Goal: Information Seeking & Learning: Check status

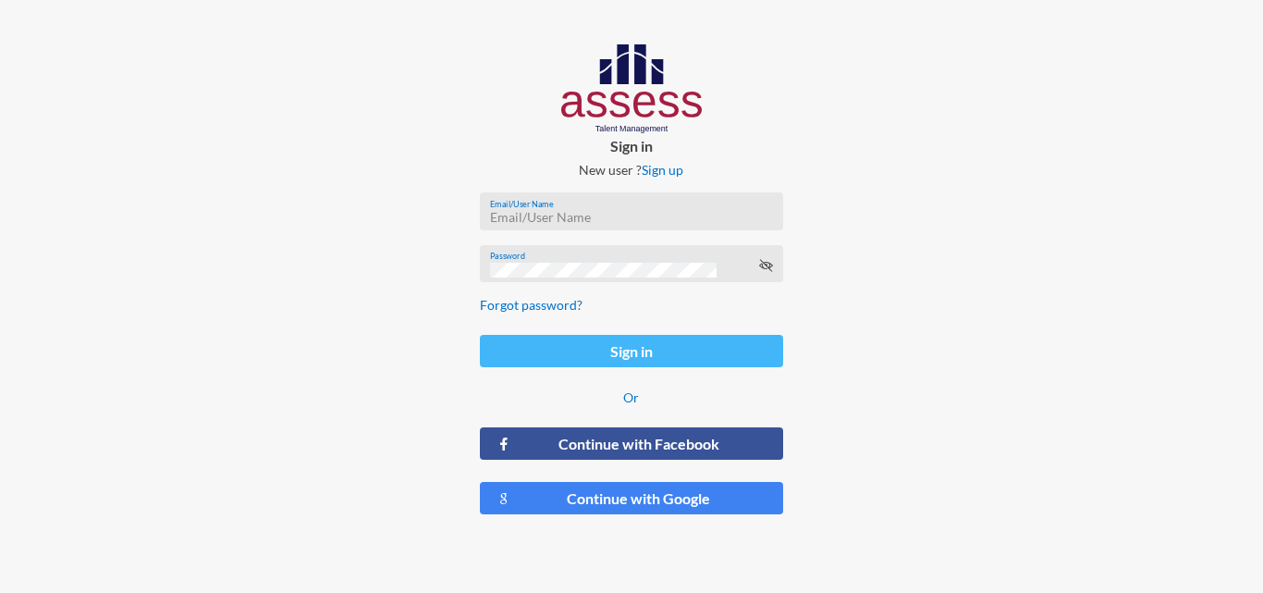
type input "[EMAIL_ADDRESS][DOMAIN_NAME]"
click at [596, 351] on button "Sign in" at bounding box center [631, 351] width 302 height 32
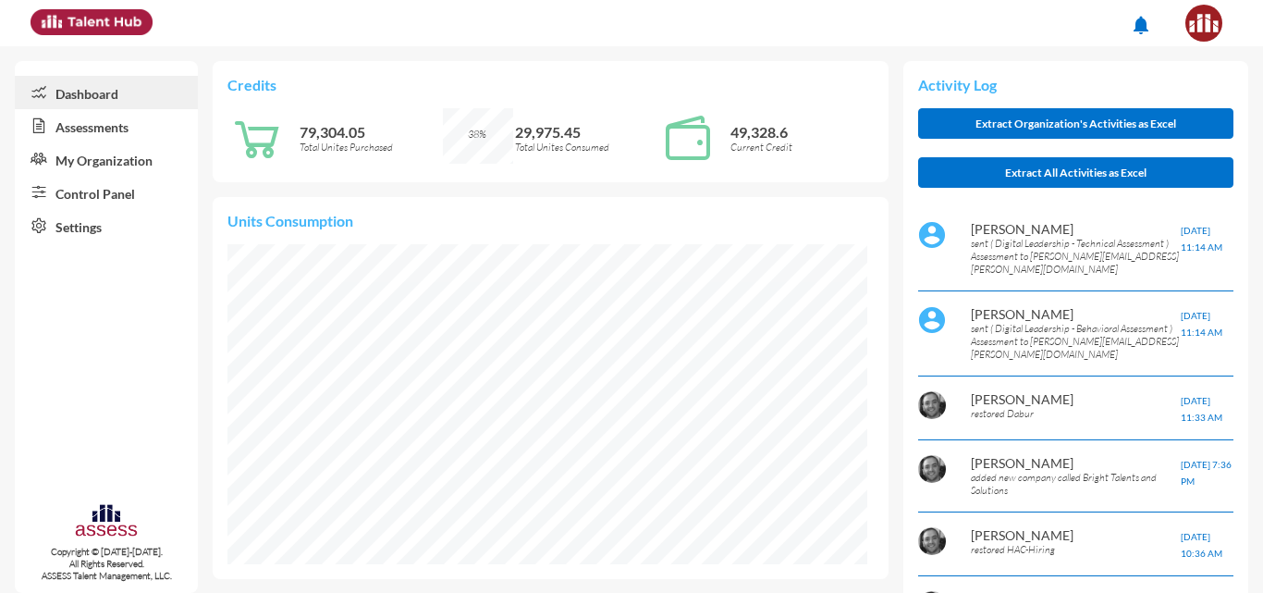
click at [118, 135] on link "Assessments" at bounding box center [106, 125] width 183 height 33
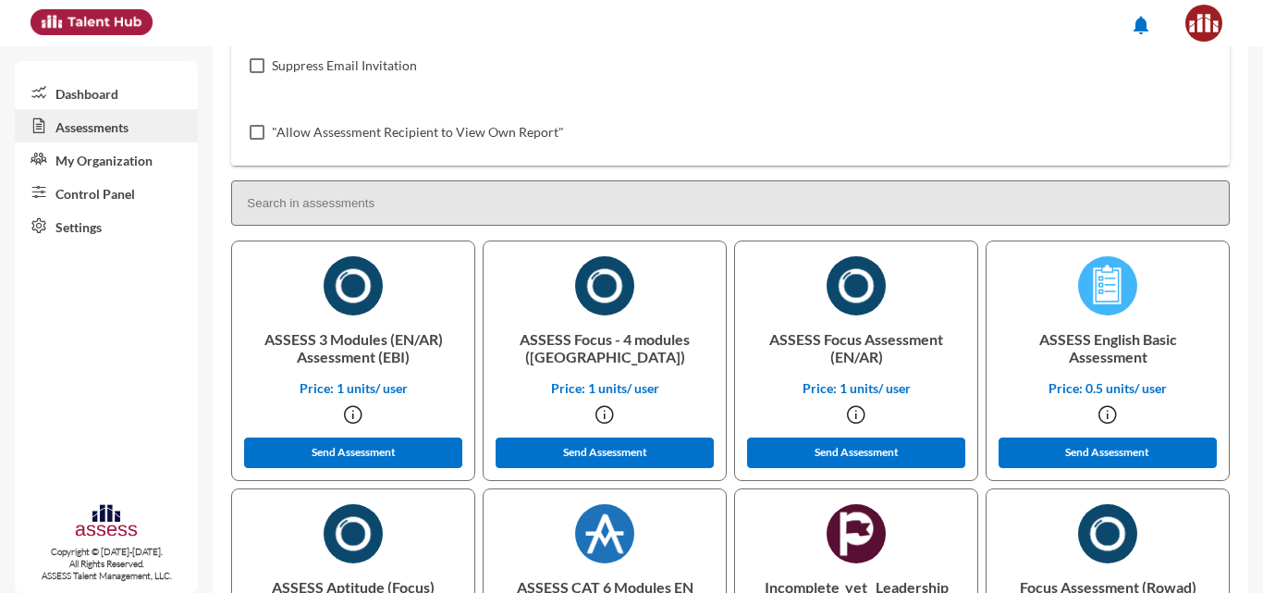
scroll to position [438, 0]
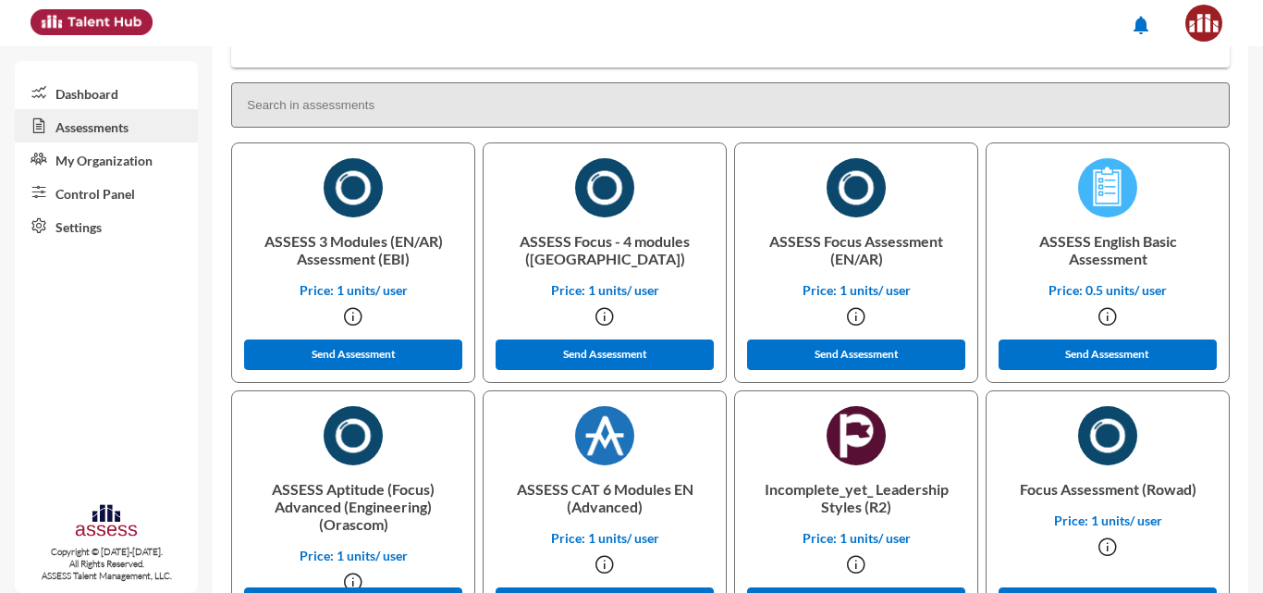
scroll to position [292, 0]
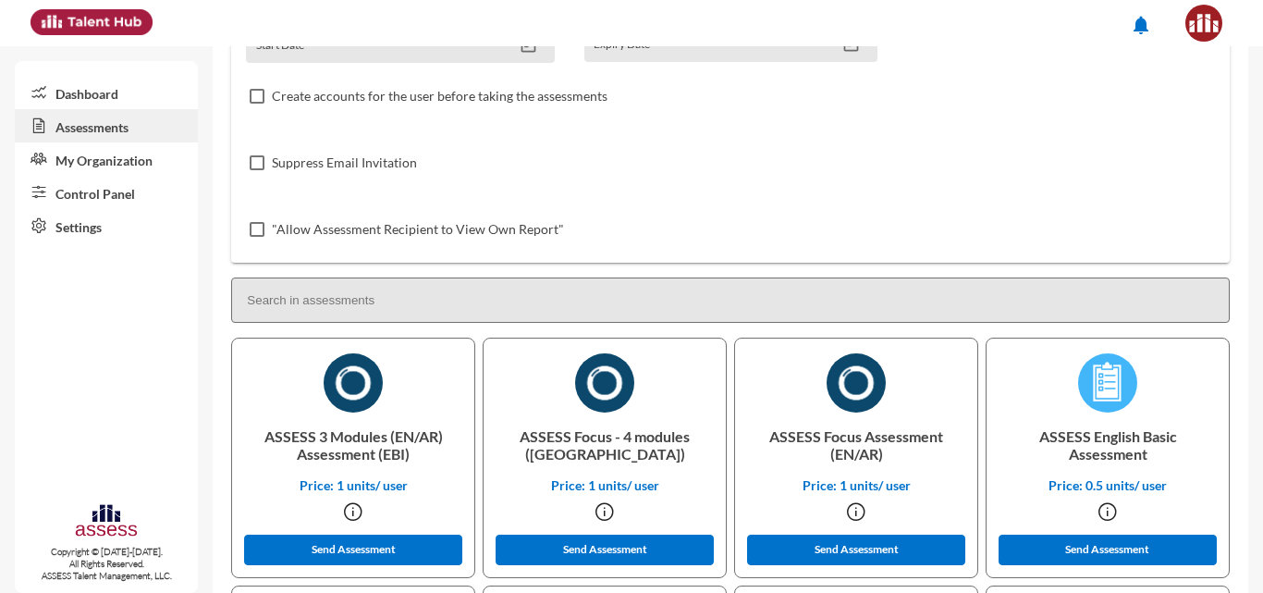
click at [347, 298] on input at bounding box center [730, 299] width 999 height 45
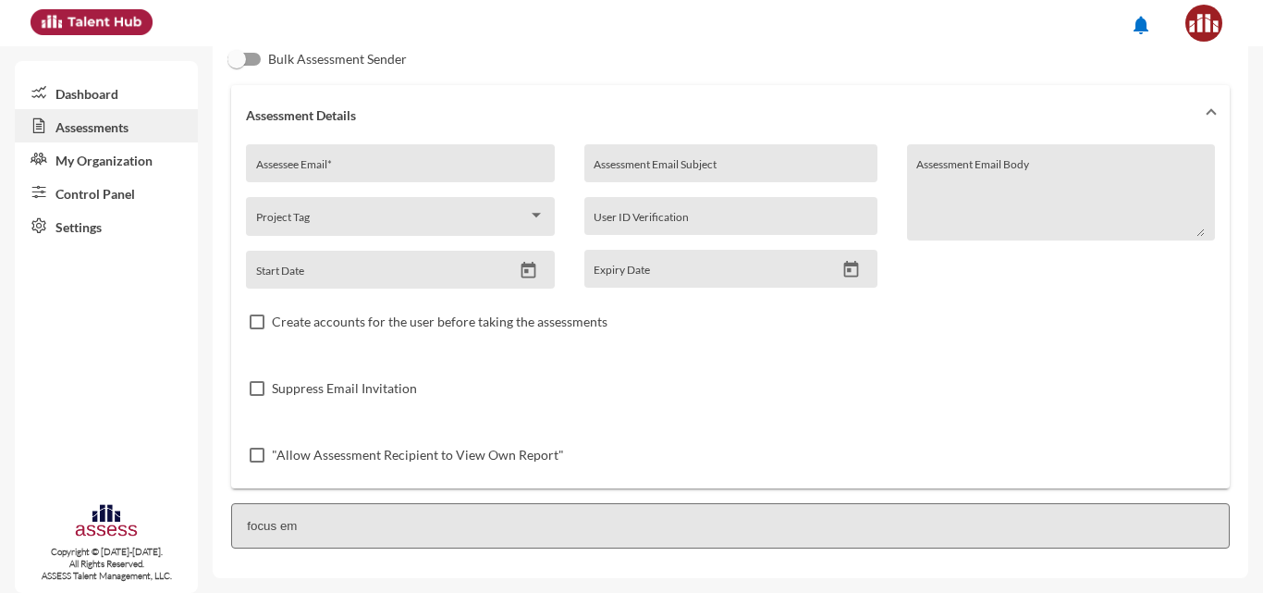
scroll to position [67, 0]
type input "f"
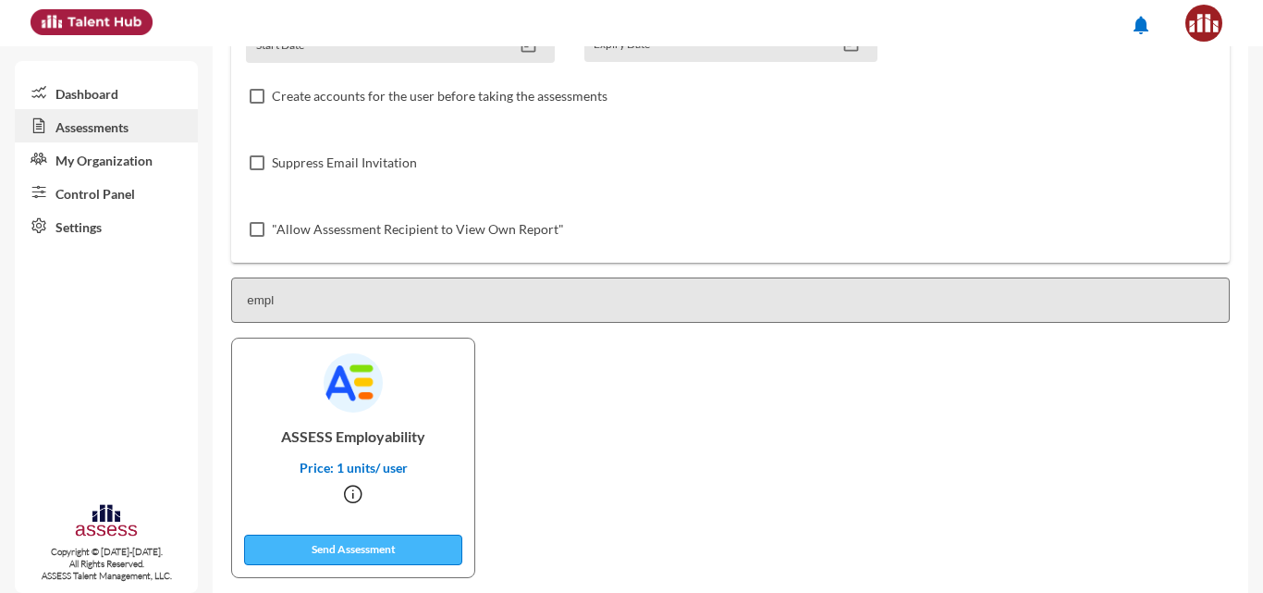
type input "empl"
click at [333, 541] on button "Send Assessment" at bounding box center [353, 550] width 218 height 31
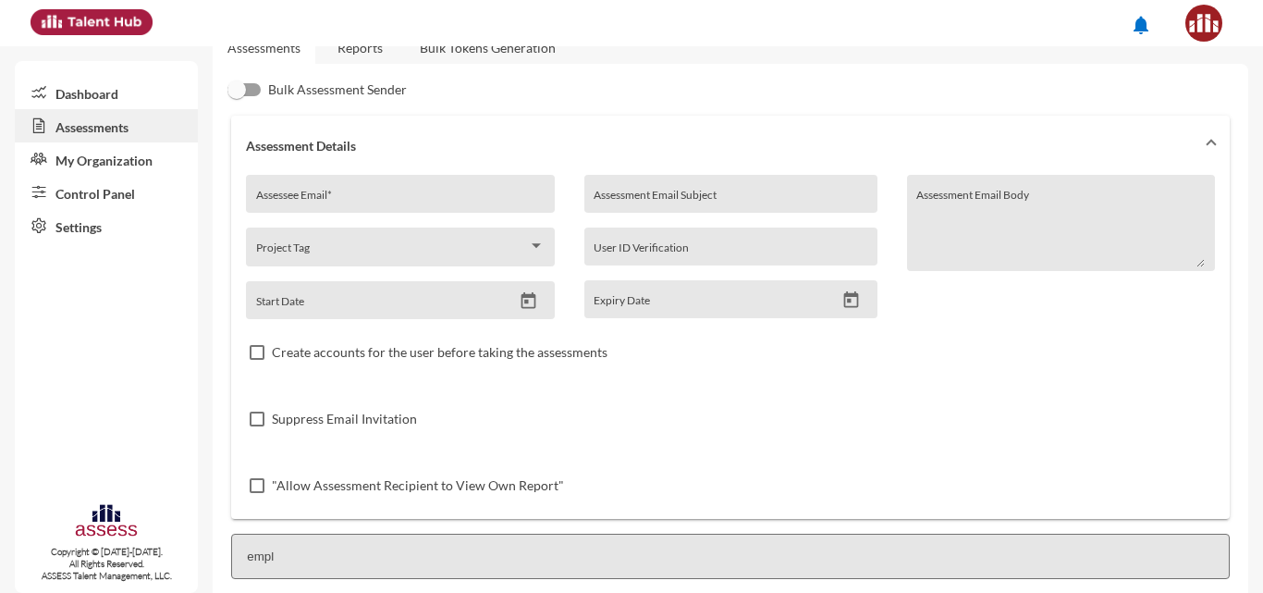
scroll to position [34, 0]
click at [298, 197] on input "Assessee Email *" at bounding box center [400, 202] width 289 height 15
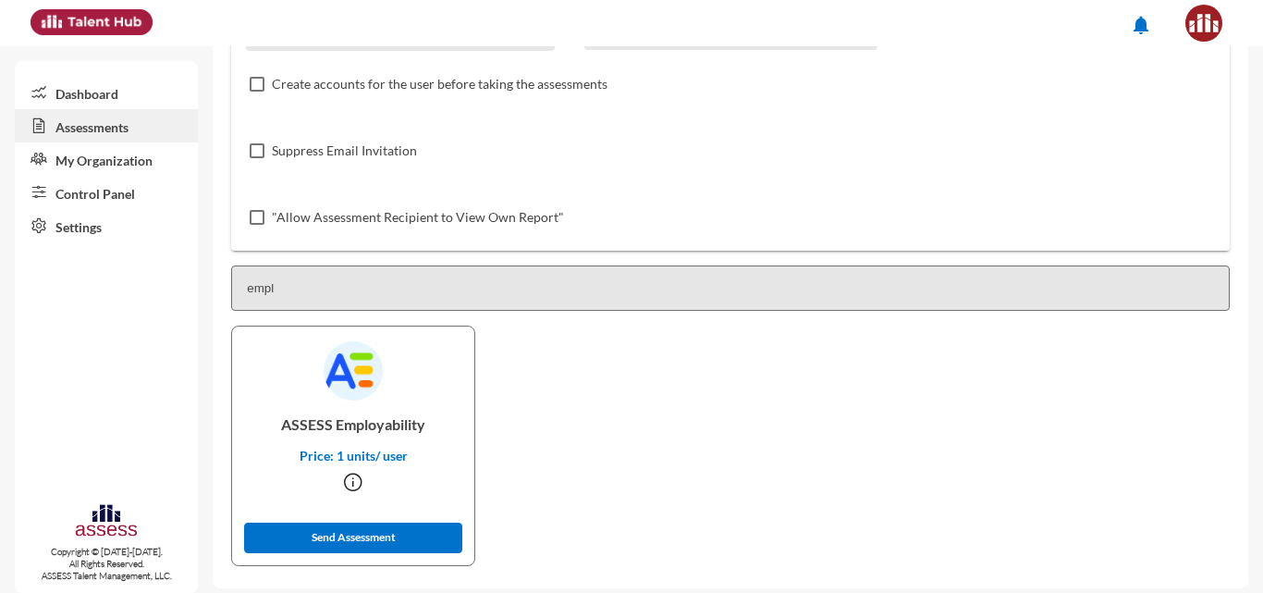
scroll to position [314, 0]
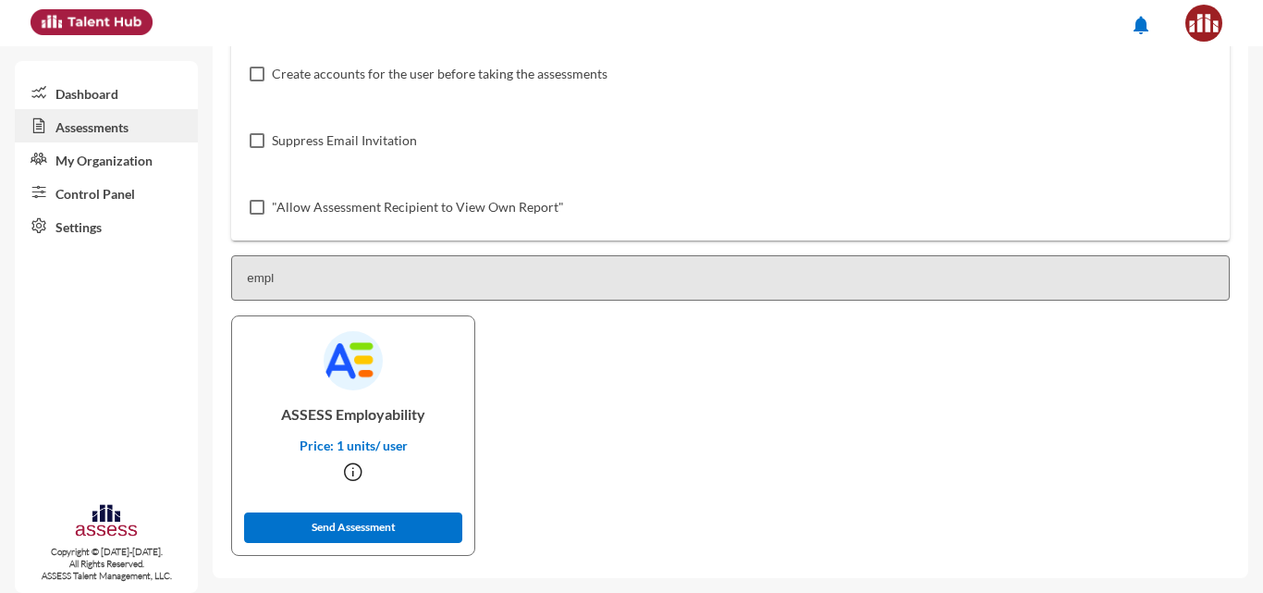
type input "[EMAIL_ADDRESS][DOMAIN_NAME]"
click at [315, 545] on div "ASSESS Employability Price: 1 units/ user Send Assessment" at bounding box center [353, 435] width 244 height 240
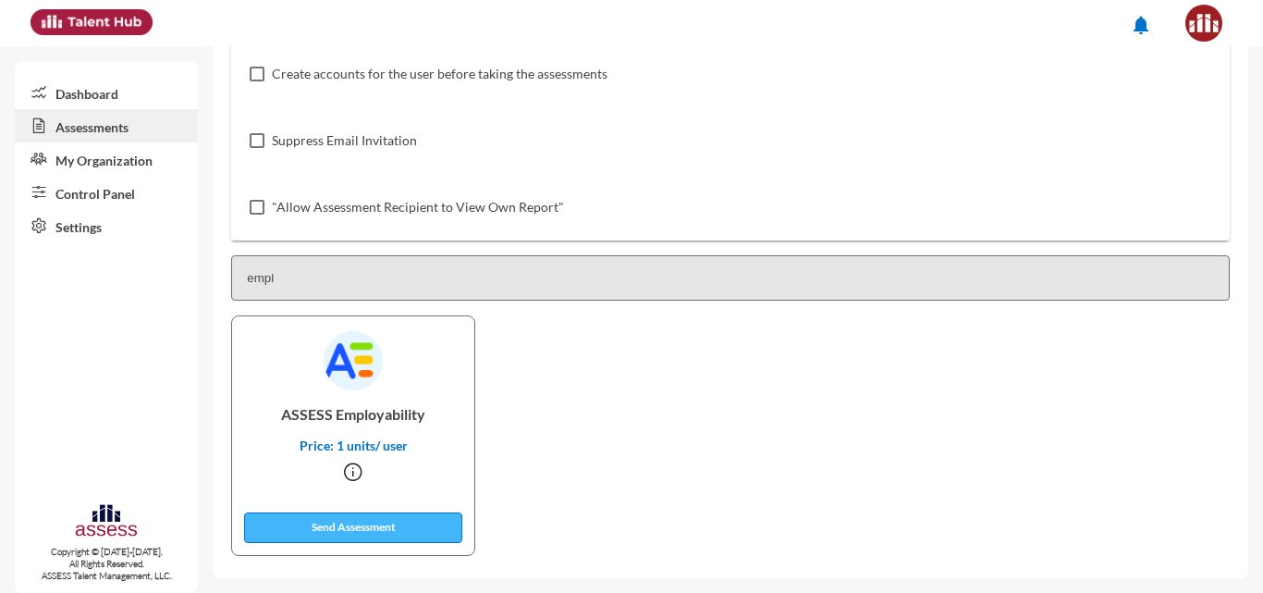
click at [327, 527] on button "Send Assessment" at bounding box center [353, 527] width 218 height 31
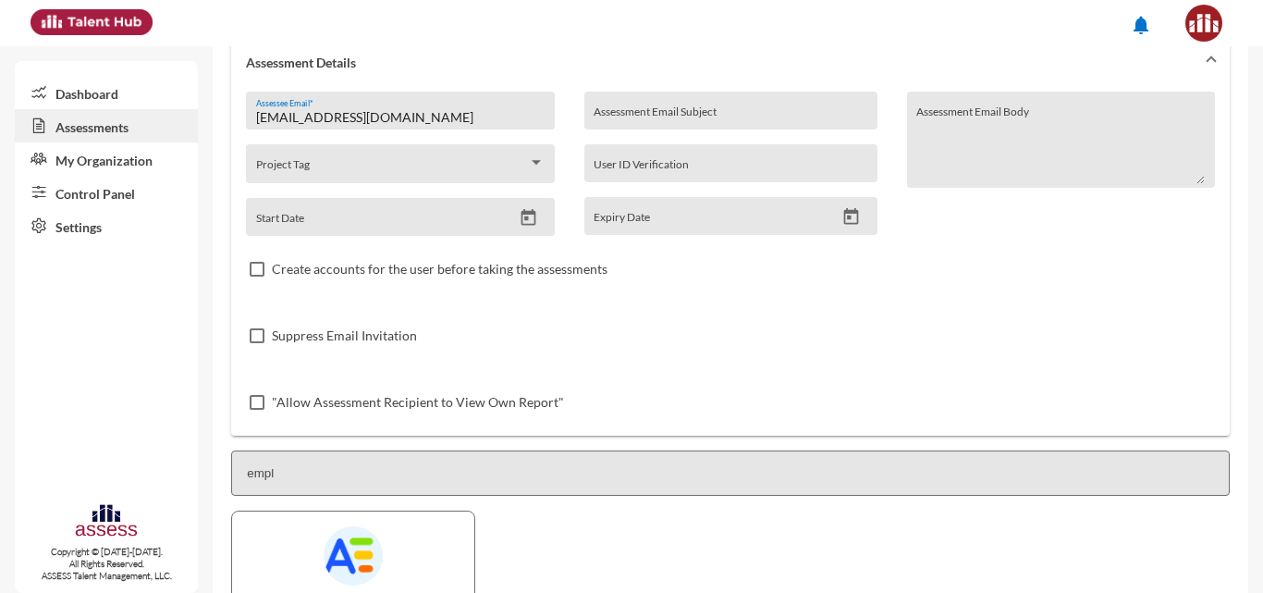
scroll to position [0, 0]
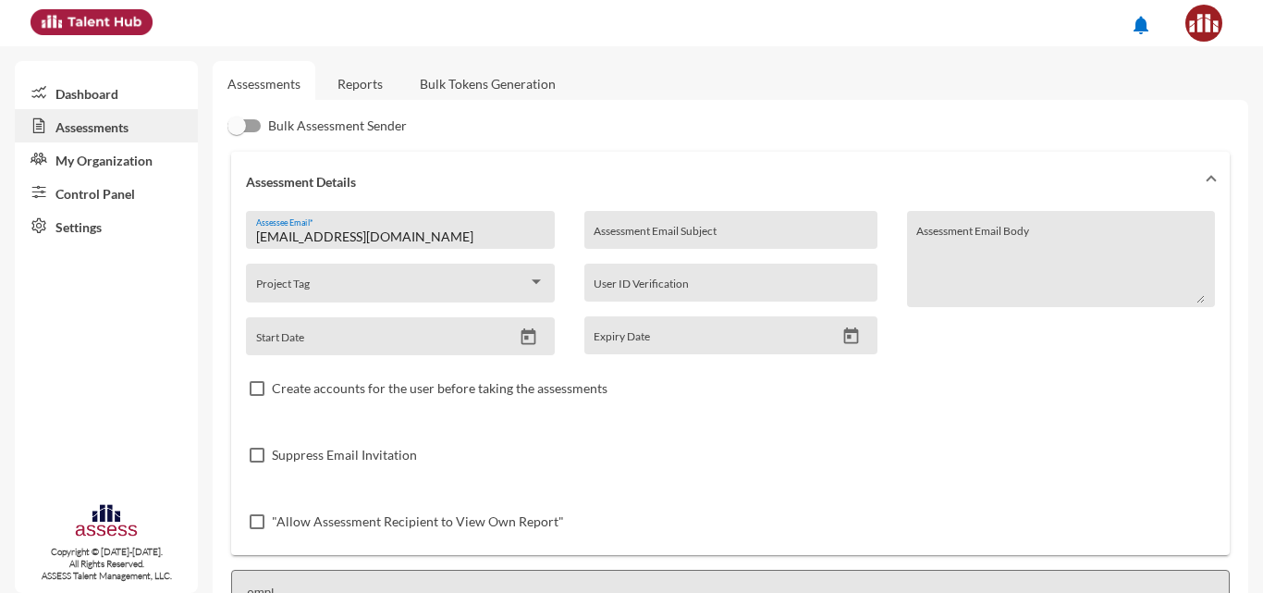
click at [364, 92] on link "Reports" at bounding box center [360, 83] width 75 height 45
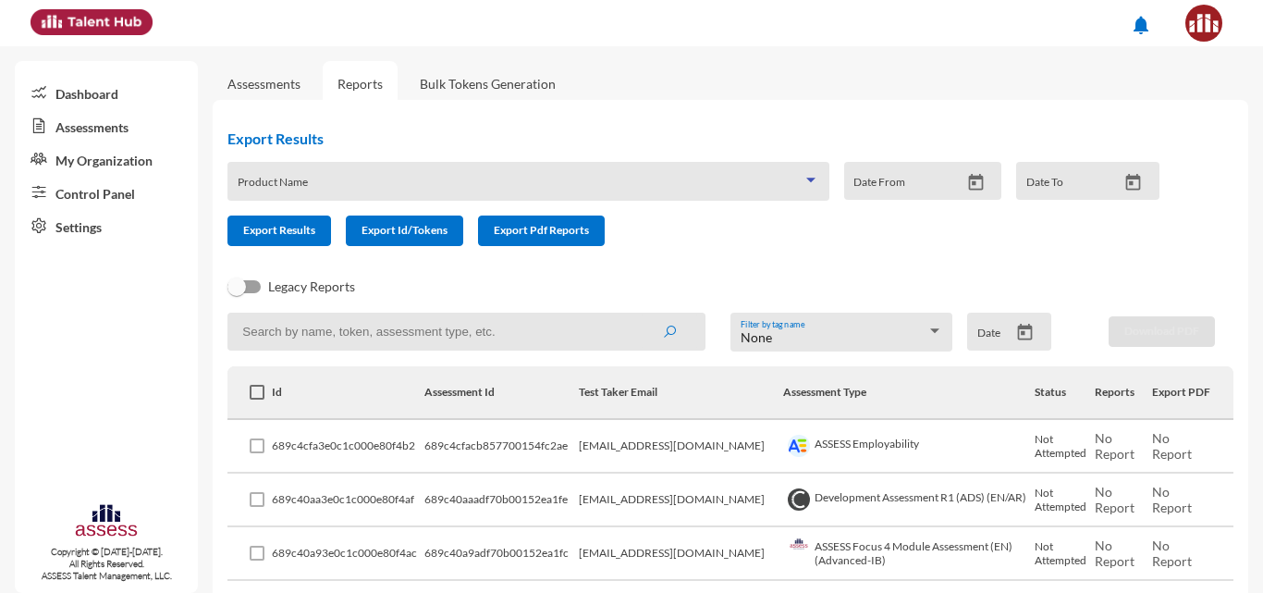
click at [286, 182] on span at bounding box center [520, 187] width 565 height 15
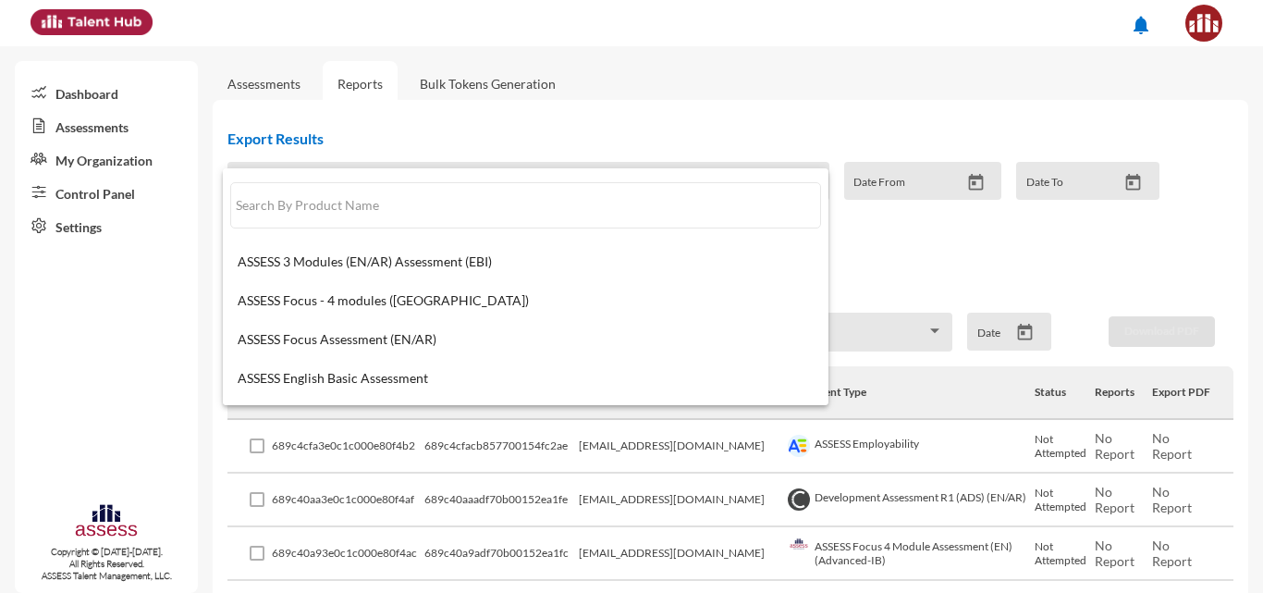
click at [473, 199] on input "text" at bounding box center [525, 205] width 591 height 46
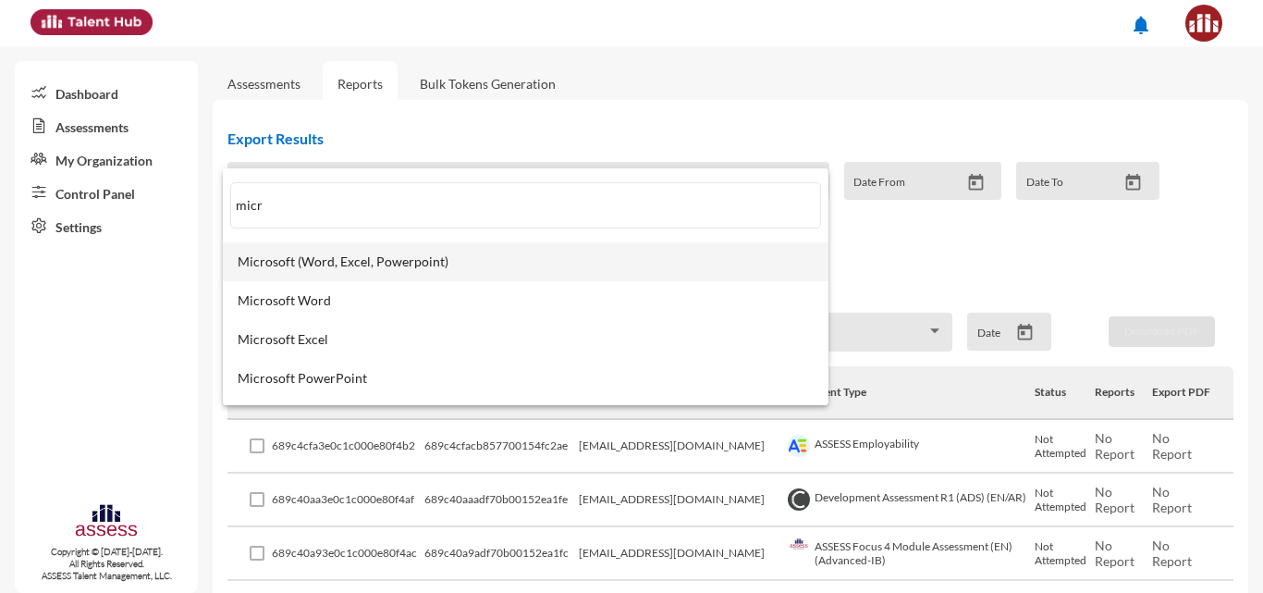
type input "micr"
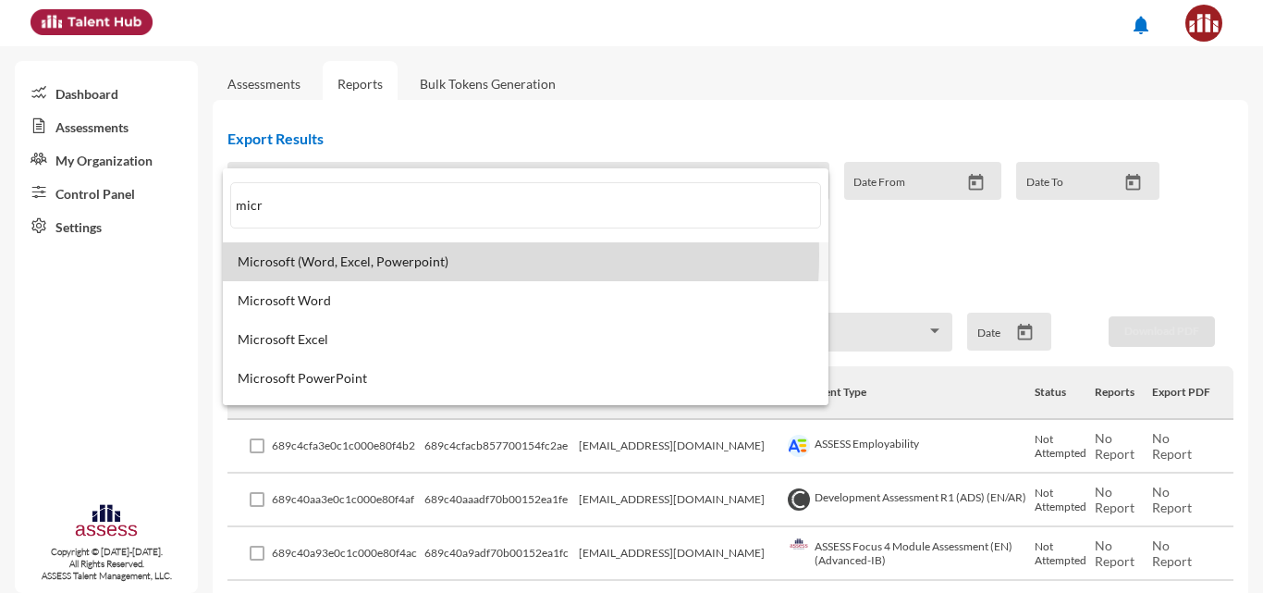
click at [392, 255] on span "Microsoft (Word, Excel, Powerpoint)" at bounding box center [526, 261] width 576 height 15
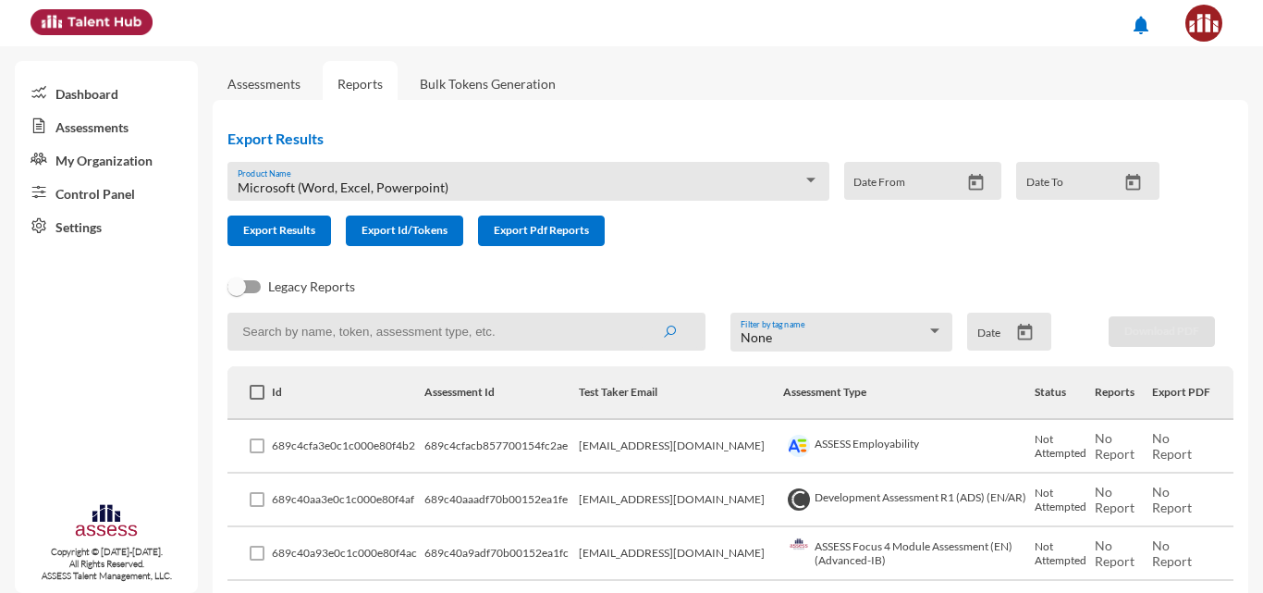
click at [365, 343] on input at bounding box center [467, 332] width 478 height 38
click at [640, 314] on button "submit" at bounding box center [669, 330] width 59 height 33
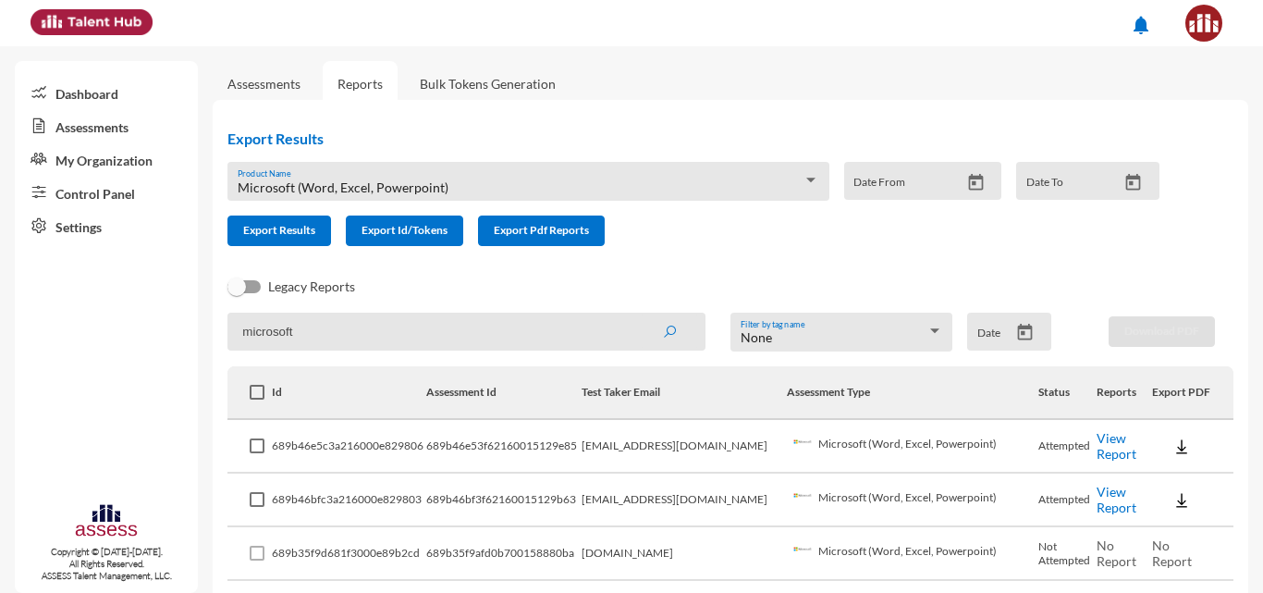
click at [1114, 449] on link "View Report" at bounding box center [1117, 445] width 40 height 31
click at [303, 339] on input "microsoft" at bounding box center [467, 332] width 478 height 38
type input "personality"
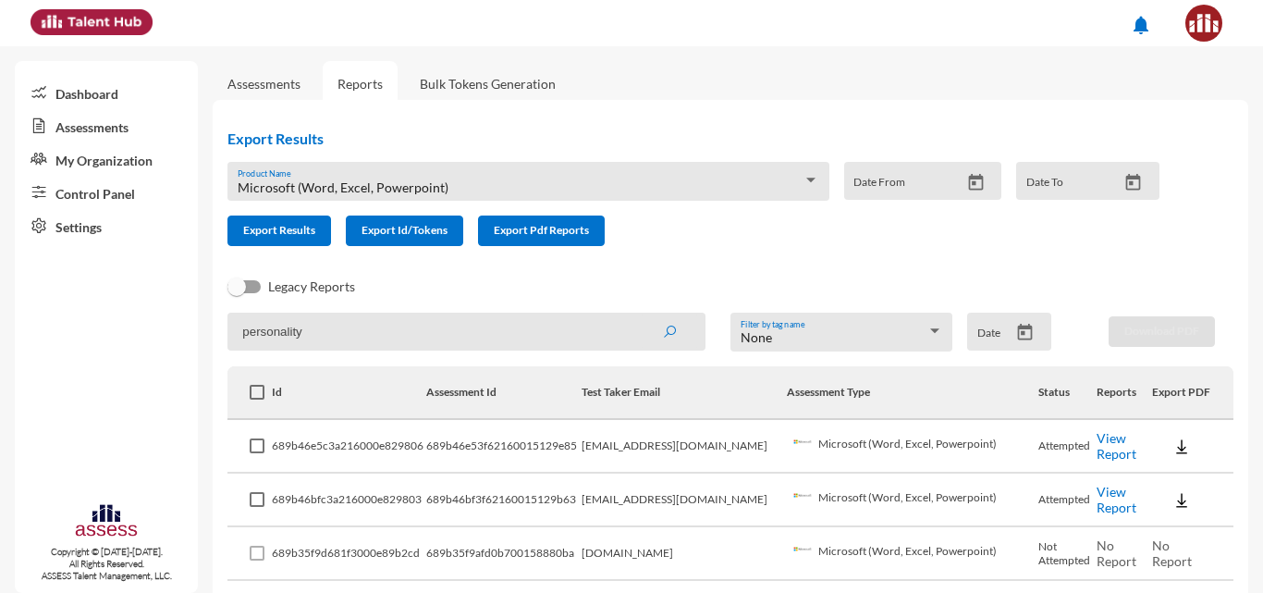
click at [640, 314] on button "submit" at bounding box center [669, 330] width 59 height 33
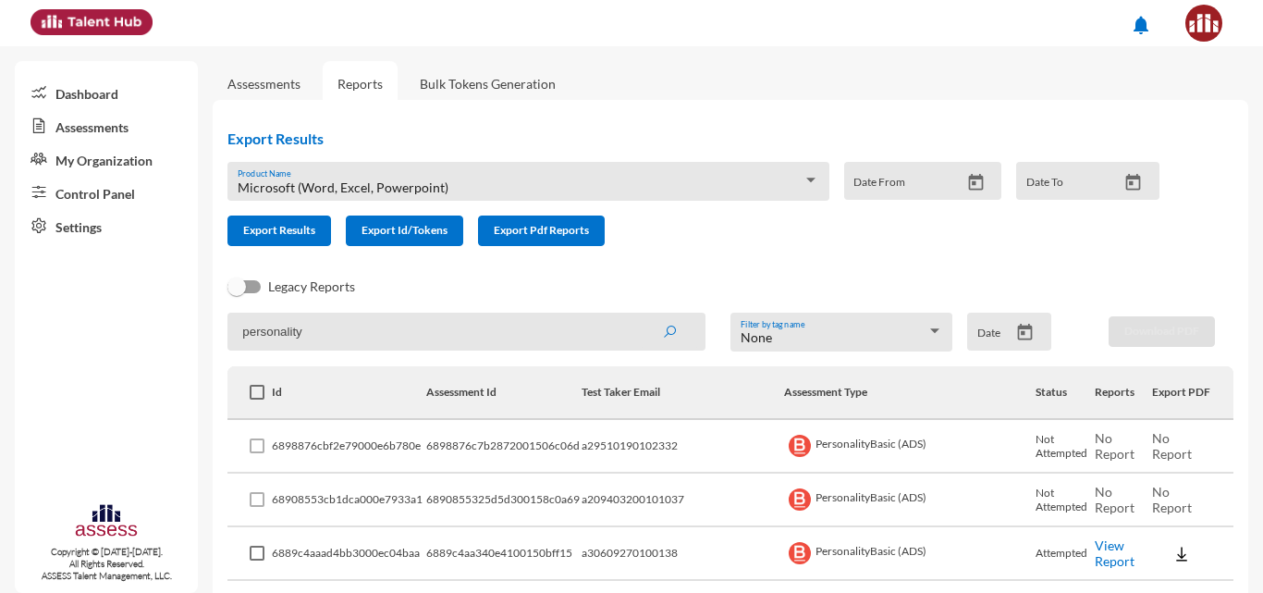
click at [276, 98] on link "Assessments" at bounding box center [264, 83] width 103 height 45
click at [264, 86] on link "Assessments" at bounding box center [264, 84] width 73 height 16
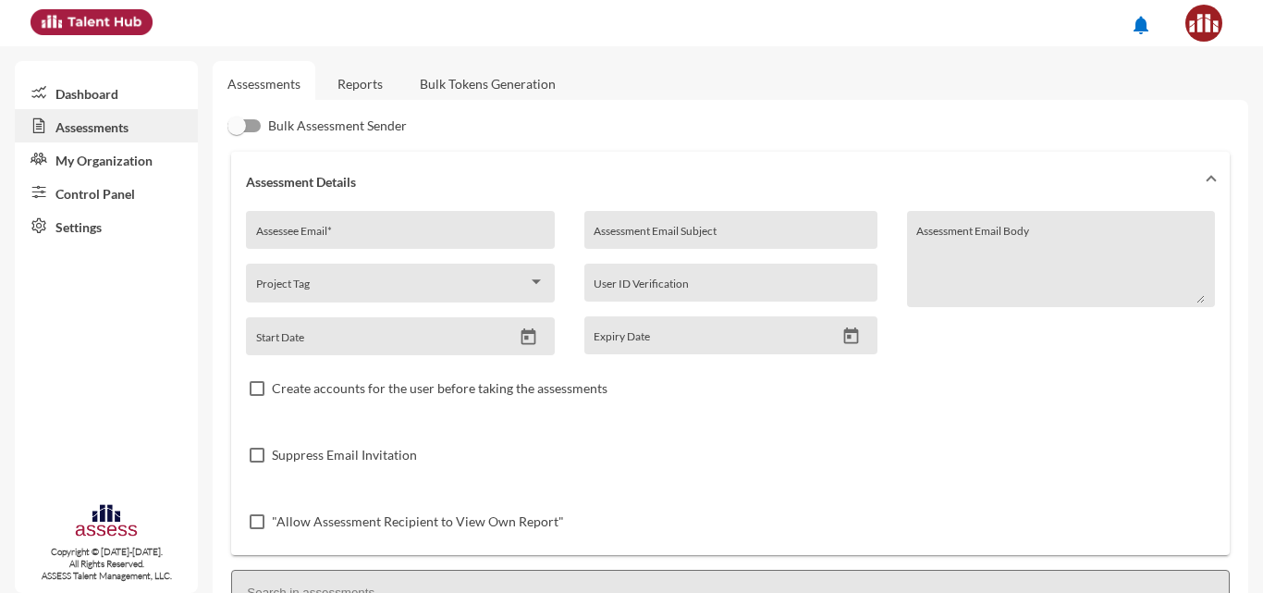
scroll to position [479, 0]
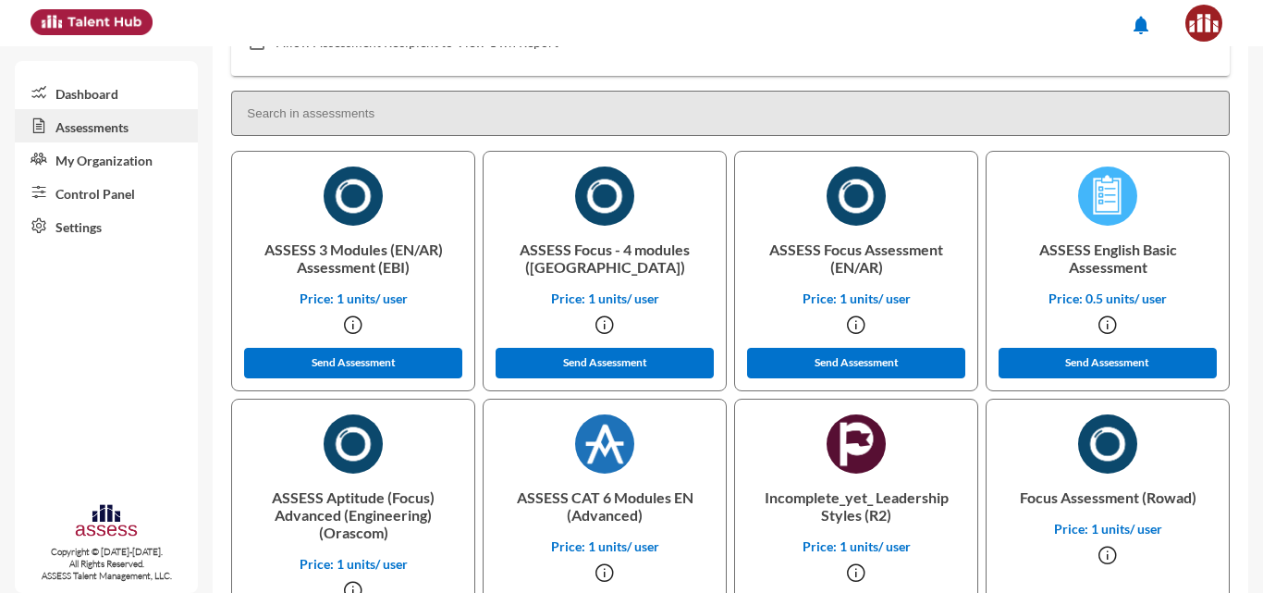
click at [457, 115] on input at bounding box center [730, 113] width 999 height 45
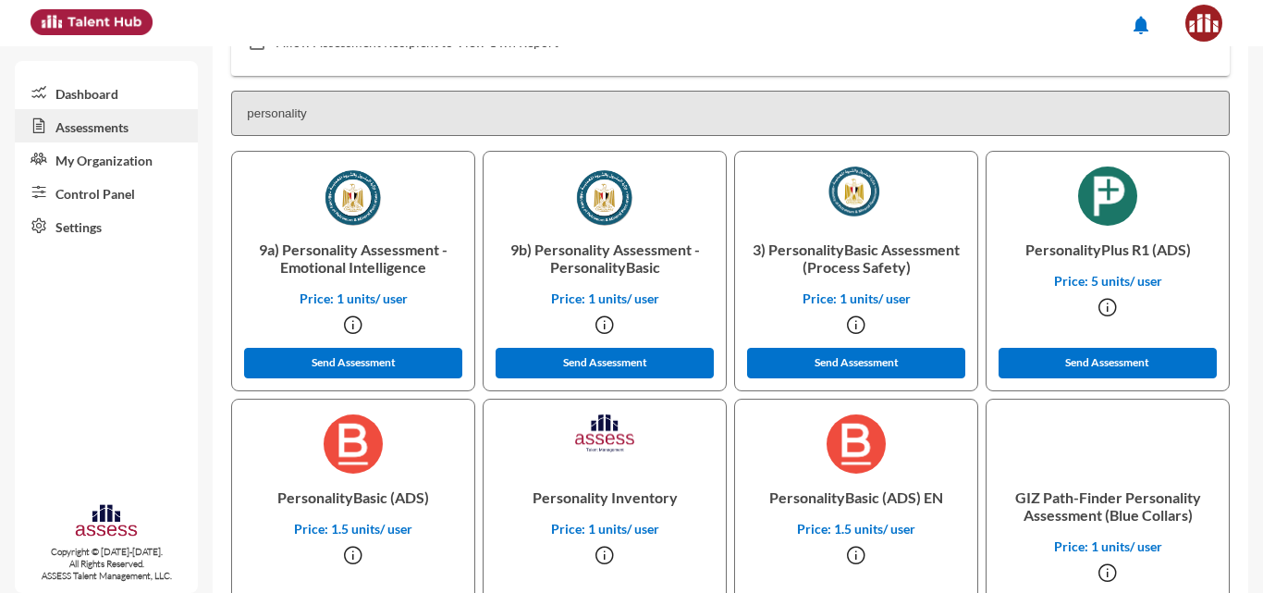
type input "personality"
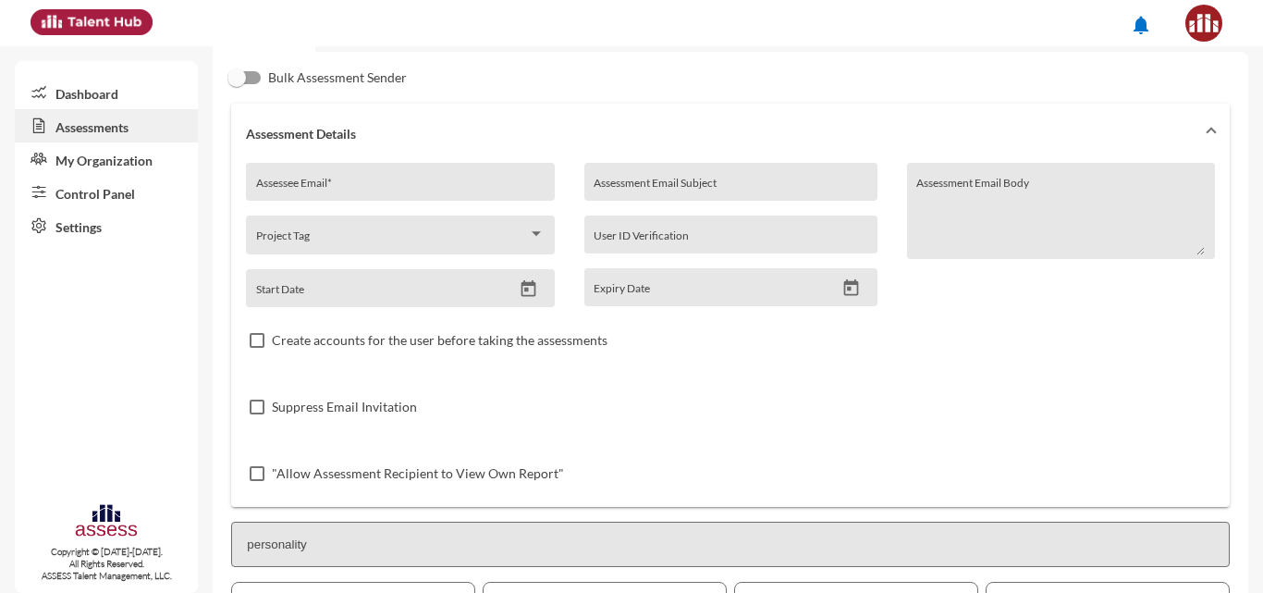
scroll to position [0, 0]
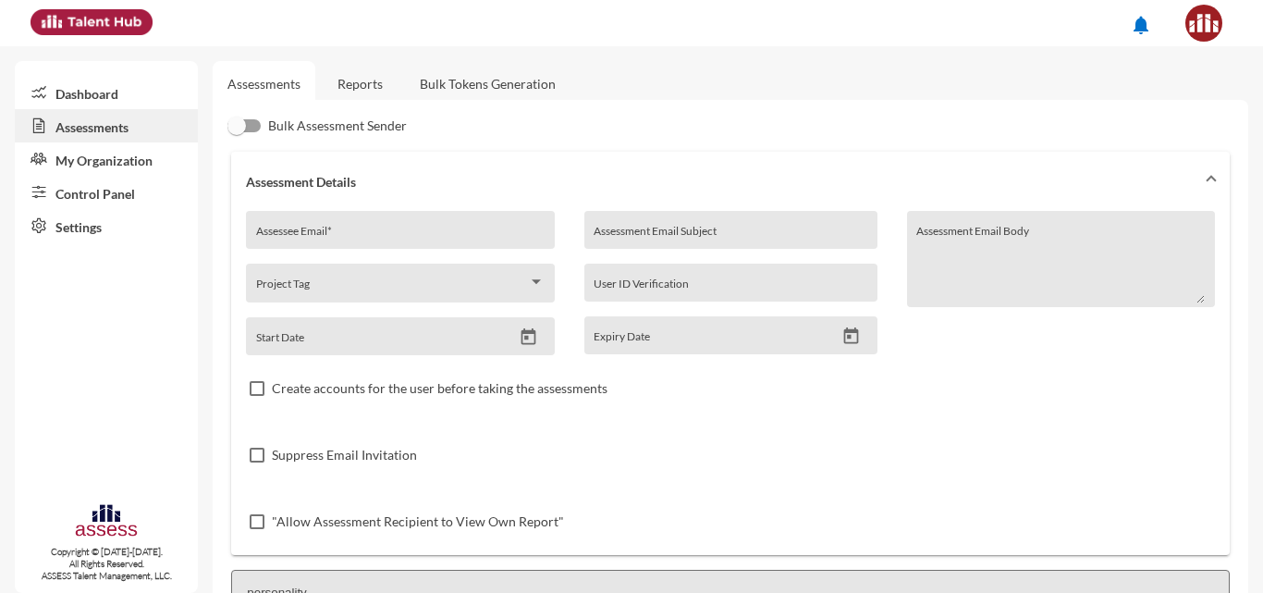
click at [360, 82] on link "Reports" at bounding box center [360, 83] width 75 height 45
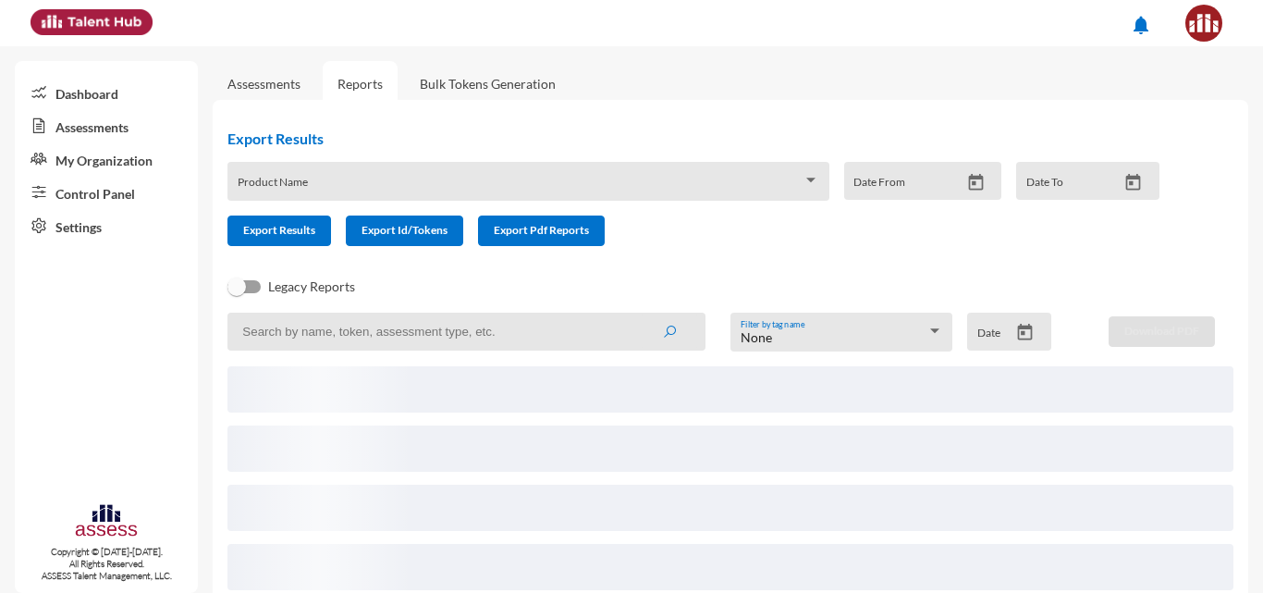
click at [294, 189] on span at bounding box center [520, 187] width 565 height 15
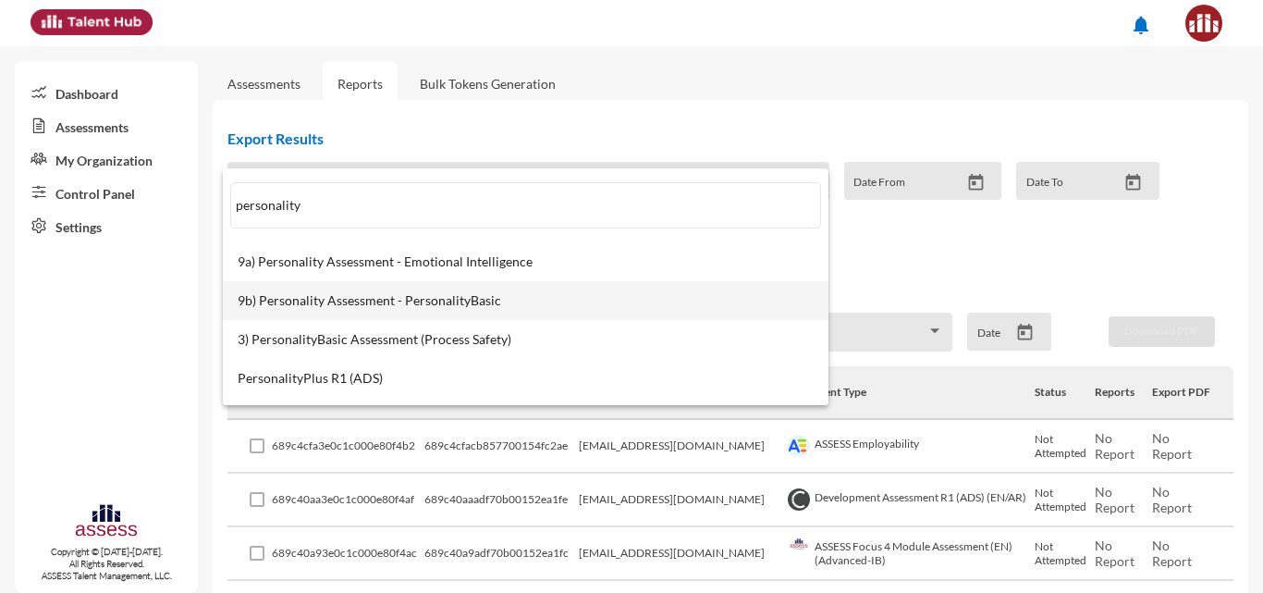
type input "personality"
click at [463, 304] on span "9b) Personality Assessment - PersonalityBasic" at bounding box center [526, 300] width 576 height 15
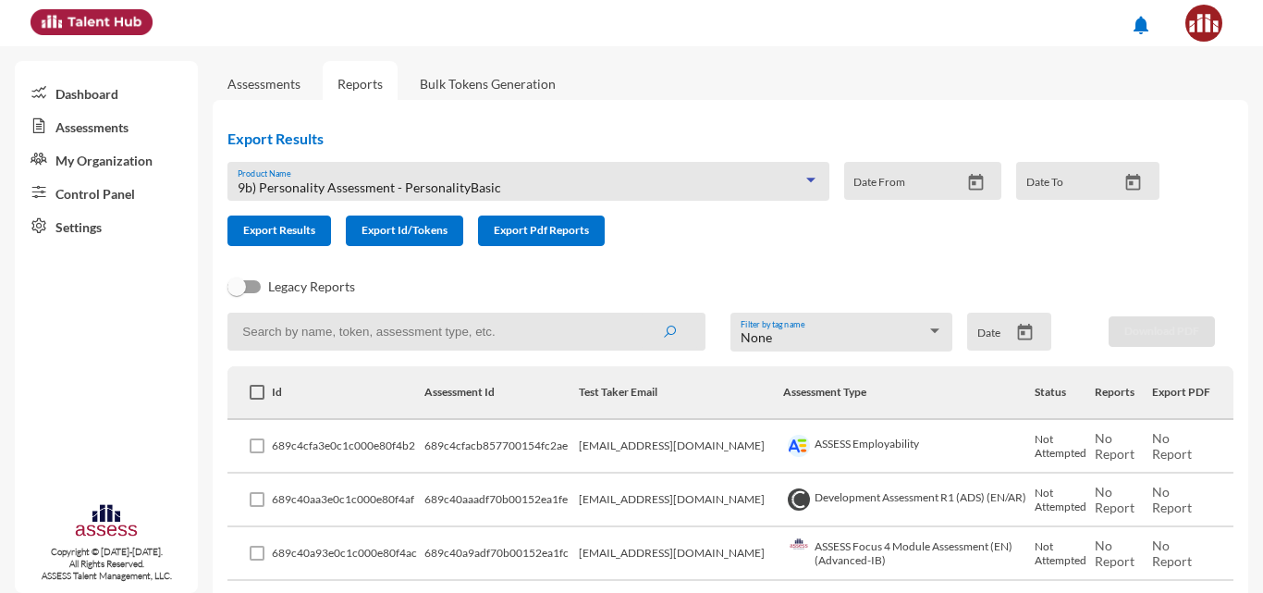
click at [313, 337] on input at bounding box center [467, 332] width 478 height 38
type input "personality basic"
click at [640, 314] on button "submit" at bounding box center [669, 330] width 59 height 33
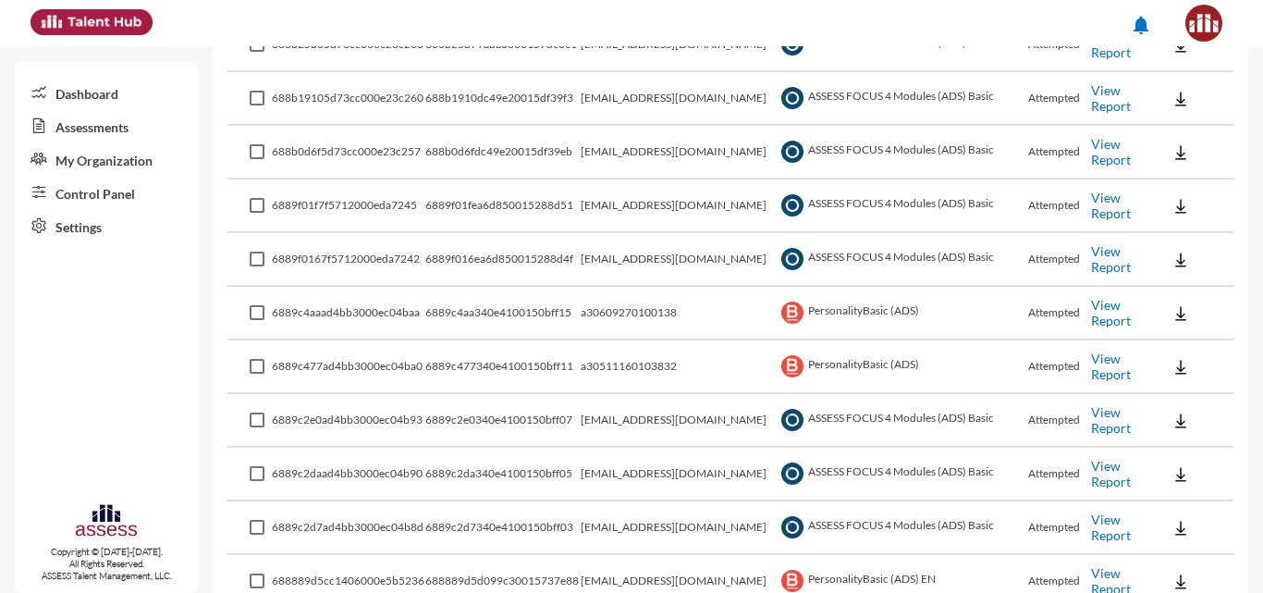
scroll to position [680, 0]
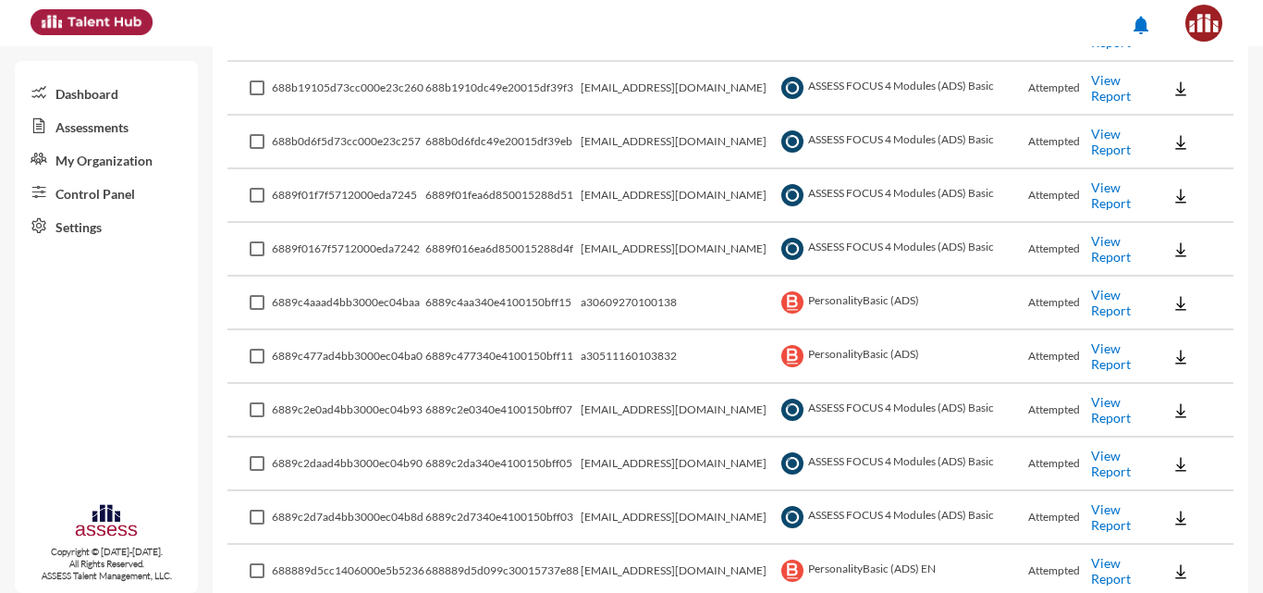
click at [1097, 307] on link "View Report" at bounding box center [1111, 302] width 40 height 31
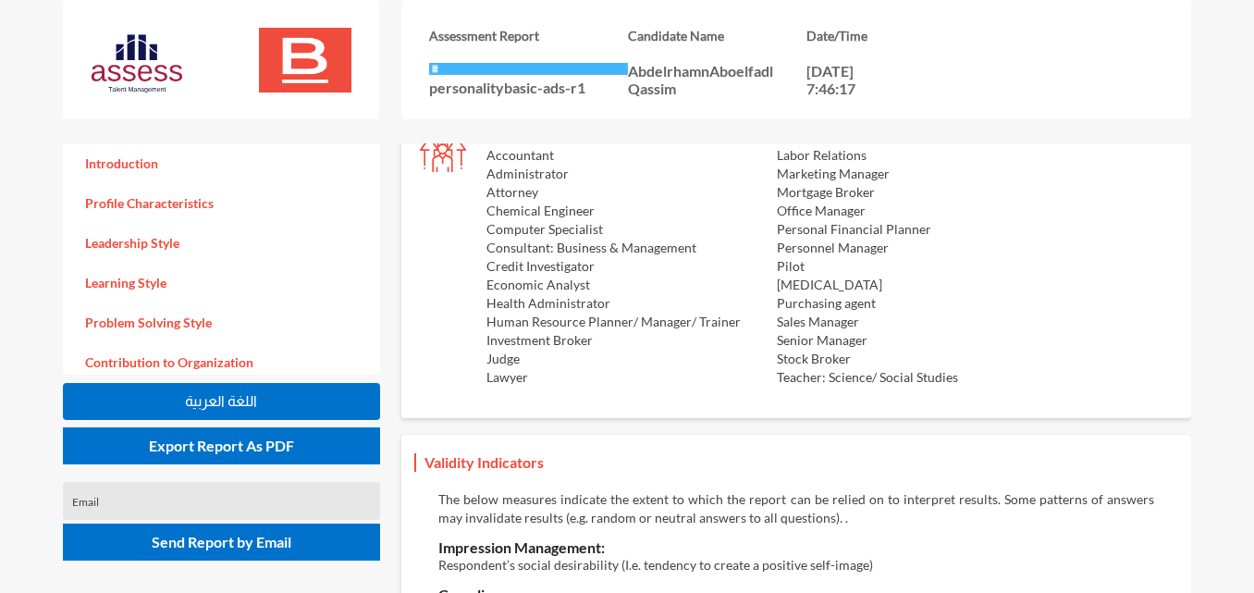
scroll to position [2108, 0]
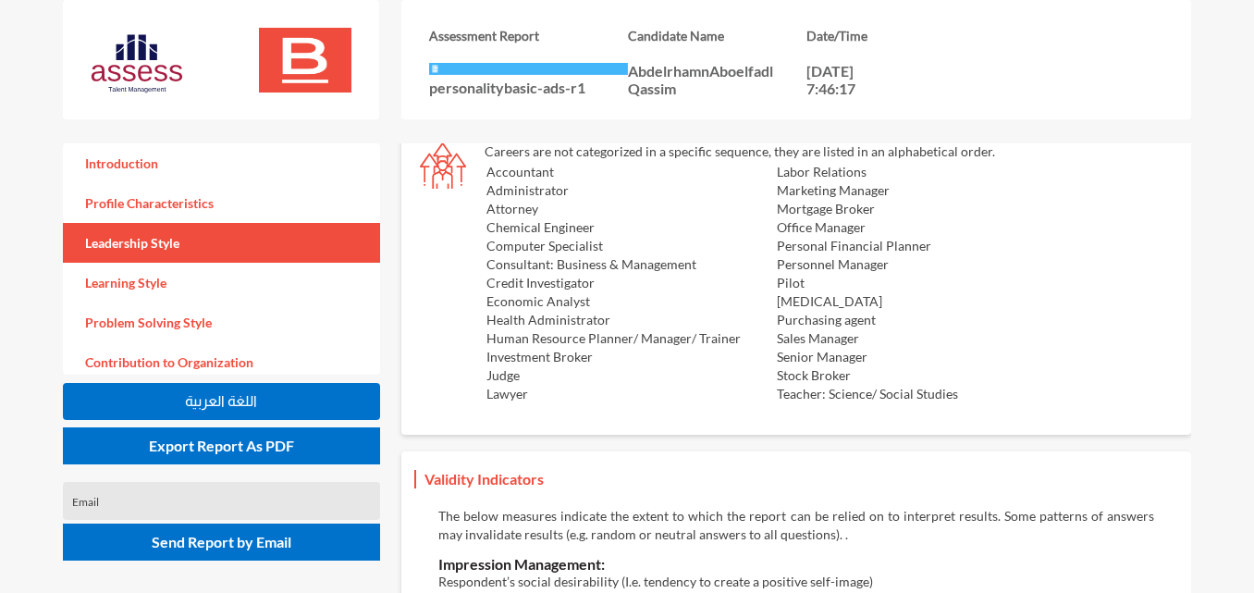
click at [155, 230] on link "Leadership Style" at bounding box center [221, 243] width 317 height 40
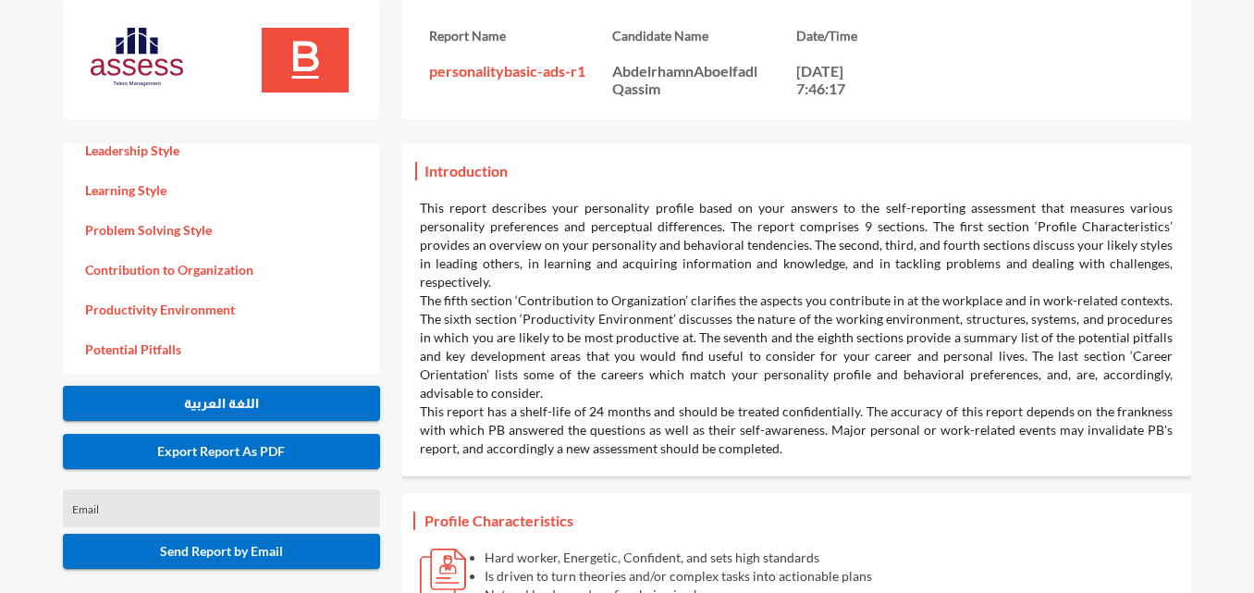
scroll to position [206, 0]
